Goal: Navigation & Orientation: Find specific page/section

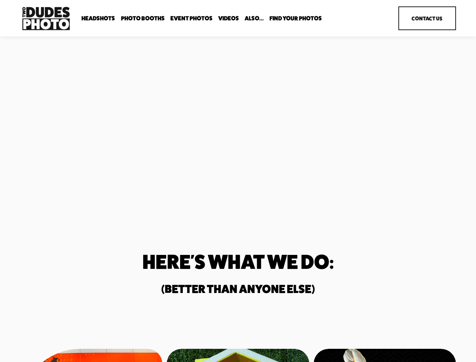
click at [238, 181] on div "Unmatched Quality. Unparalleled Speed. Two Dudes Photo is a full-service photog…" at bounding box center [238, 120] width 476 height 136
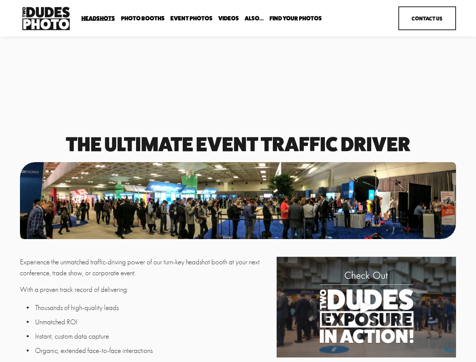
click at [366, 308] on div "Play" at bounding box center [366, 307] width 18 height 18
